Goal: Information Seeking & Learning: Learn about a topic

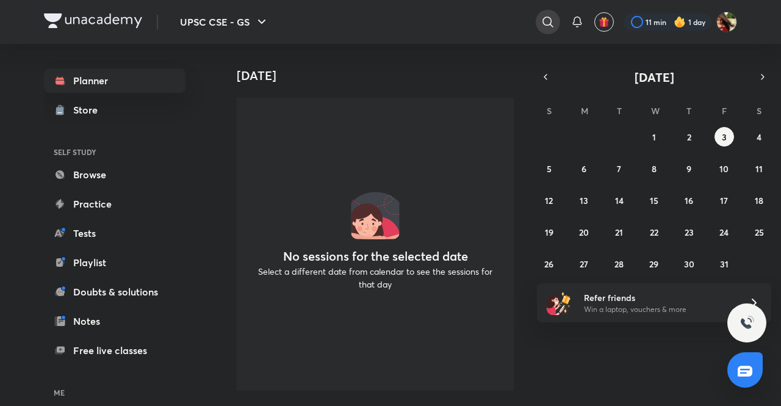
click at [547, 26] on icon at bounding box center [548, 22] width 15 height 15
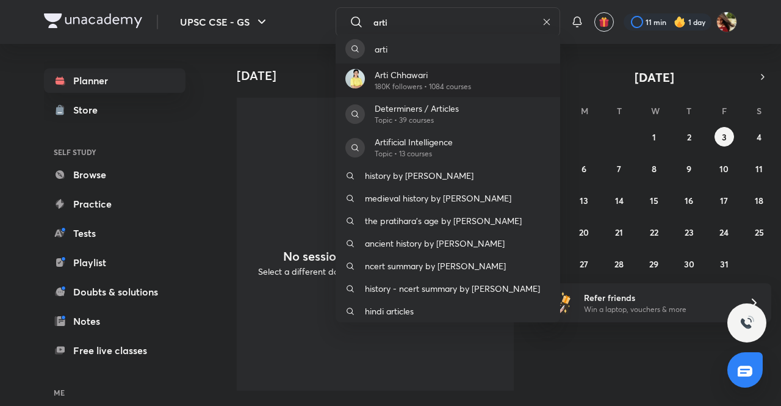
type input "arti"
click at [413, 75] on p "Arti Chhawari" at bounding box center [423, 74] width 96 height 13
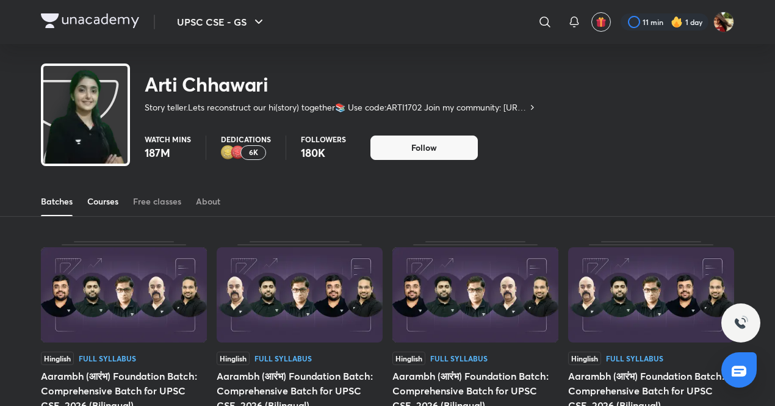
click at [99, 201] on div "Courses" at bounding box center [102, 201] width 31 height 12
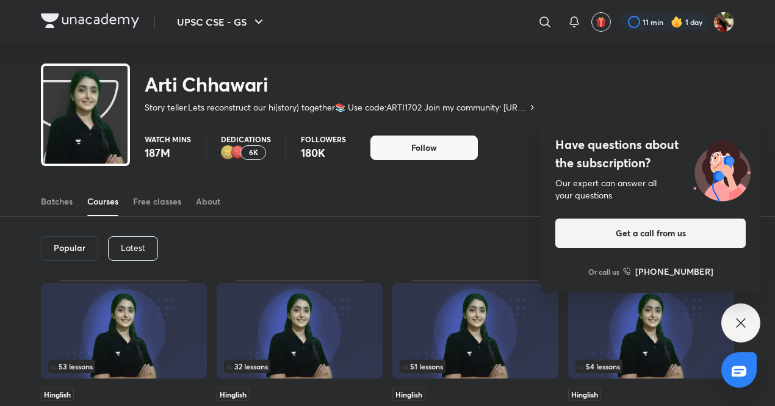
click at [746, 320] on icon at bounding box center [740, 322] width 15 height 15
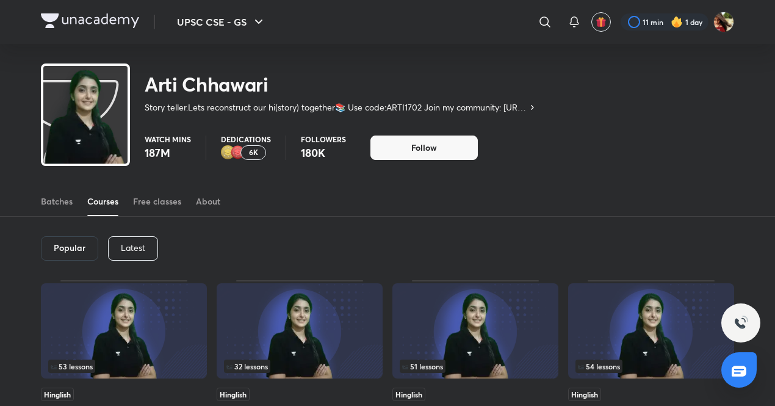
click at [136, 252] on p "Latest" at bounding box center [133, 248] width 24 height 10
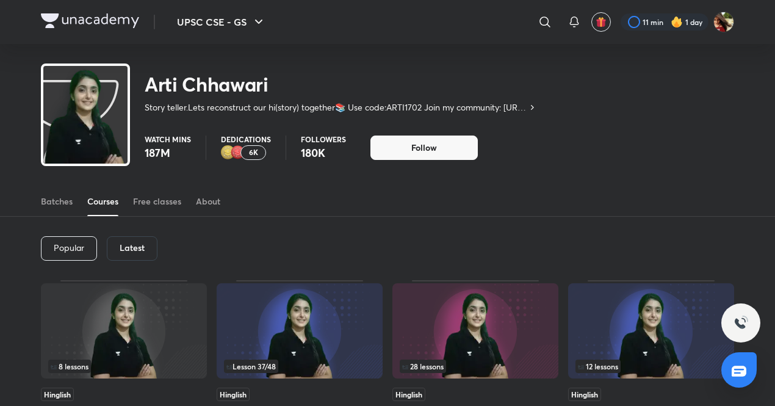
click at [136, 252] on h6 "Latest" at bounding box center [132, 248] width 25 height 10
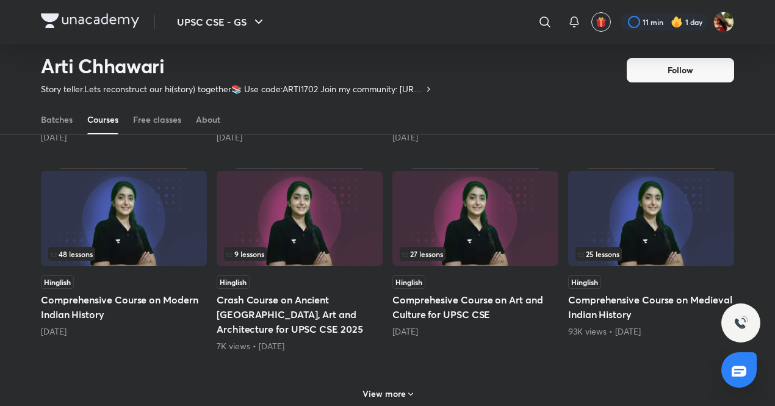
scroll to position [489, 0]
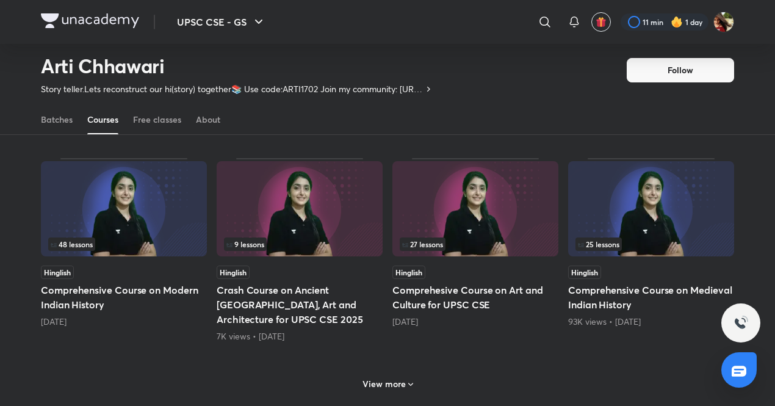
click at [131, 180] on img at bounding box center [124, 208] width 166 height 95
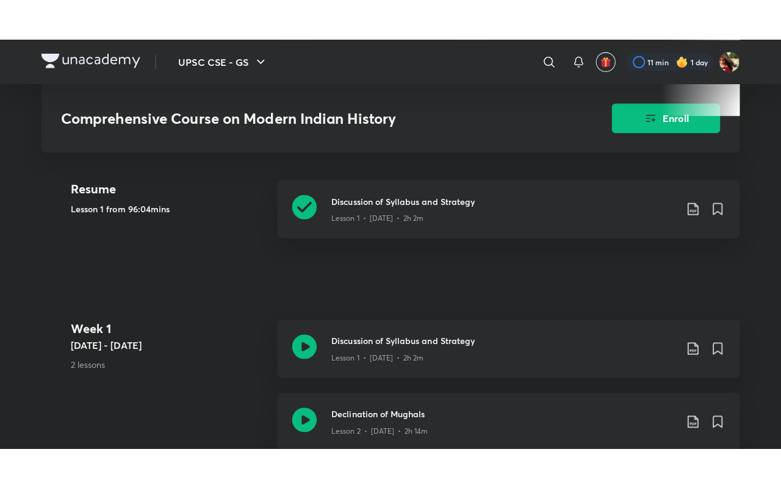
scroll to position [502, 0]
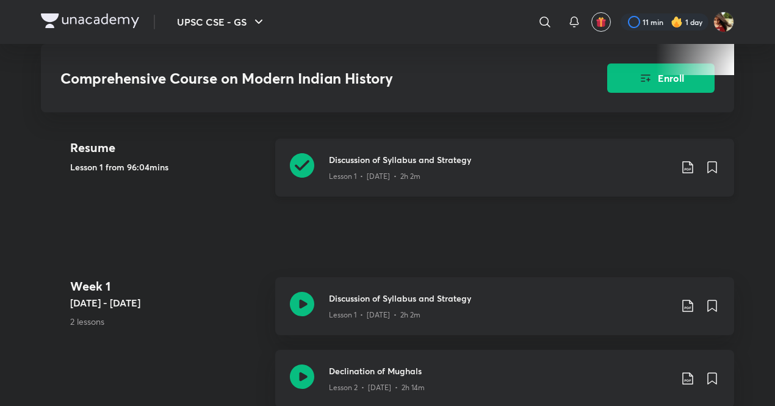
click at [383, 167] on div "Lesson 1 • [DATE] • 2h 2m" at bounding box center [500, 174] width 342 height 16
